Goal: Navigation & Orientation: Find specific page/section

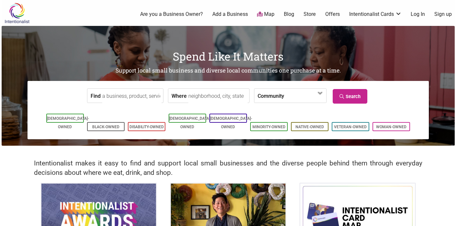
click at [336, 15] on link "Offers" at bounding box center [333, 14] width 15 height 7
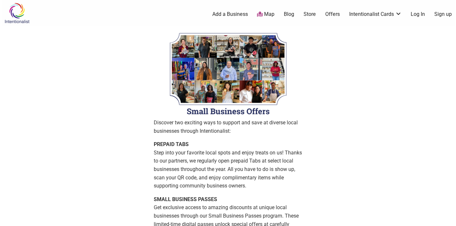
click at [287, 15] on link "Blog" at bounding box center [289, 14] width 10 height 7
